Goal: Task Accomplishment & Management: Complete application form

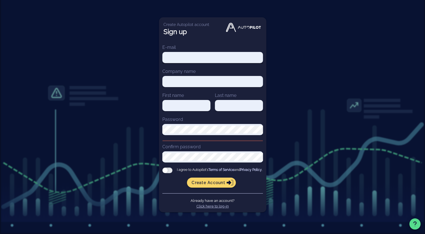
click at [225, 56] on input "E-mail" at bounding box center [212, 58] width 101 height 8
type input "[EMAIL_ADDRESS][PERSON_NAME][DOMAIN_NAME]"
type input "[PERSON_NAME]"
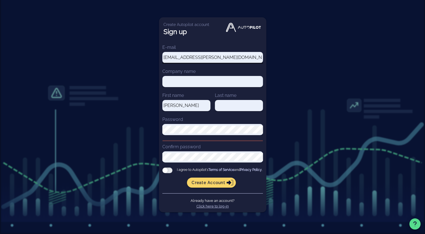
type input "[PERSON_NAME]"
click at [213, 79] on input "Company name" at bounding box center [212, 82] width 101 height 8
type input "Merkkur GmbH"
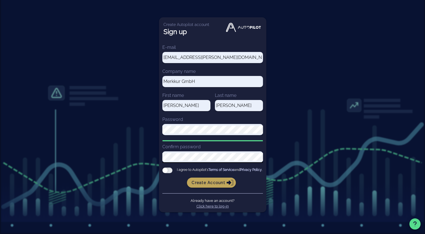
click at [219, 183] on span "Create account" at bounding box center [212, 182] width 40 height 5
click at [165, 170] on div at bounding box center [167, 171] width 10 height 6
click at [0, 0] on input "I agree to Autopilot's Terms of Service and Privacy Policy ." at bounding box center [0, 0] width 0 height 0
click at [220, 185] on span "Create account" at bounding box center [212, 182] width 40 height 5
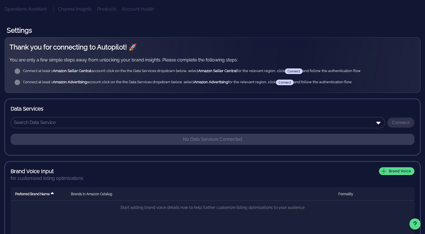
scroll to position [51, 0]
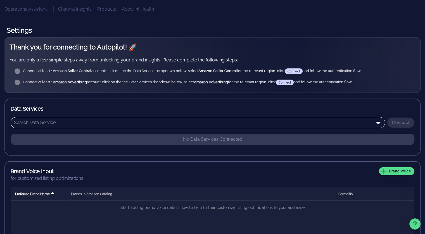
click at [140, 121] on input "text" at bounding box center [194, 122] width 360 height 9
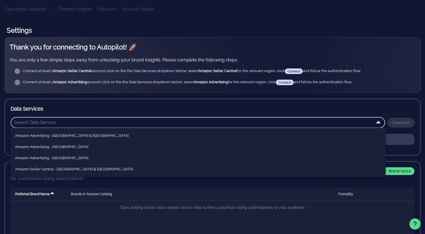
click at [140, 121] on input "text" at bounding box center [194, 122] width 360 height 9
click at [154, 95] on div "Thank you for connecting to Autopilot! 🚀 You are only a few simple steps away f…" at bounding box center [212, 160] width 416 height 246
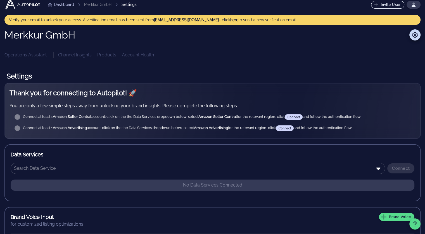
scroll to position [6, 0]
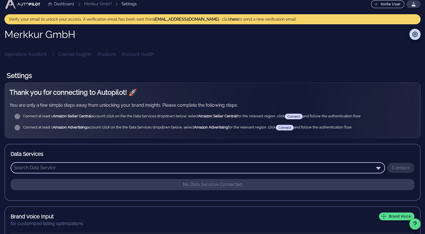
click at [126, 169] on input "text" at bounding box center [194, 168] width 360 height 9
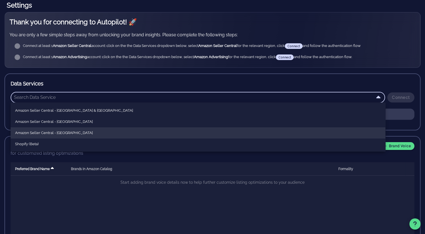
scroll to position [34, 0]
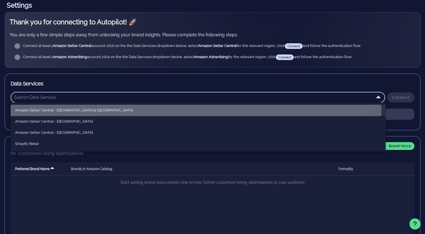
click at [89, 113] on div "Amazon Seller Central - [GEOGRAPHIC_DATA] & [GEOGRAPHIC_DATA]" at bounding box center [198, 110] width 366 height 9
type input "Amazon Seller Central - [GEOGRAPHIC_DATA] & [GEOGRAPHIC_DATA]"
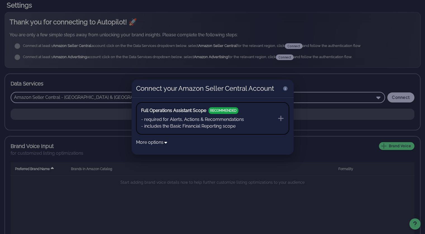
click at [282, 114] on button "Full Operations Assistant Scope RECOMMENDED - required for Alerts, Actions & Re…" at bounding box center [212, 118] width 153 height 32
